Goal: Information Seeking & Learning: Check status

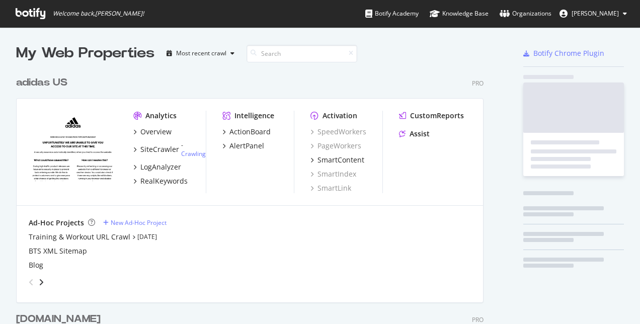
scroll to position [433, 468]
